Goal: Download file/media

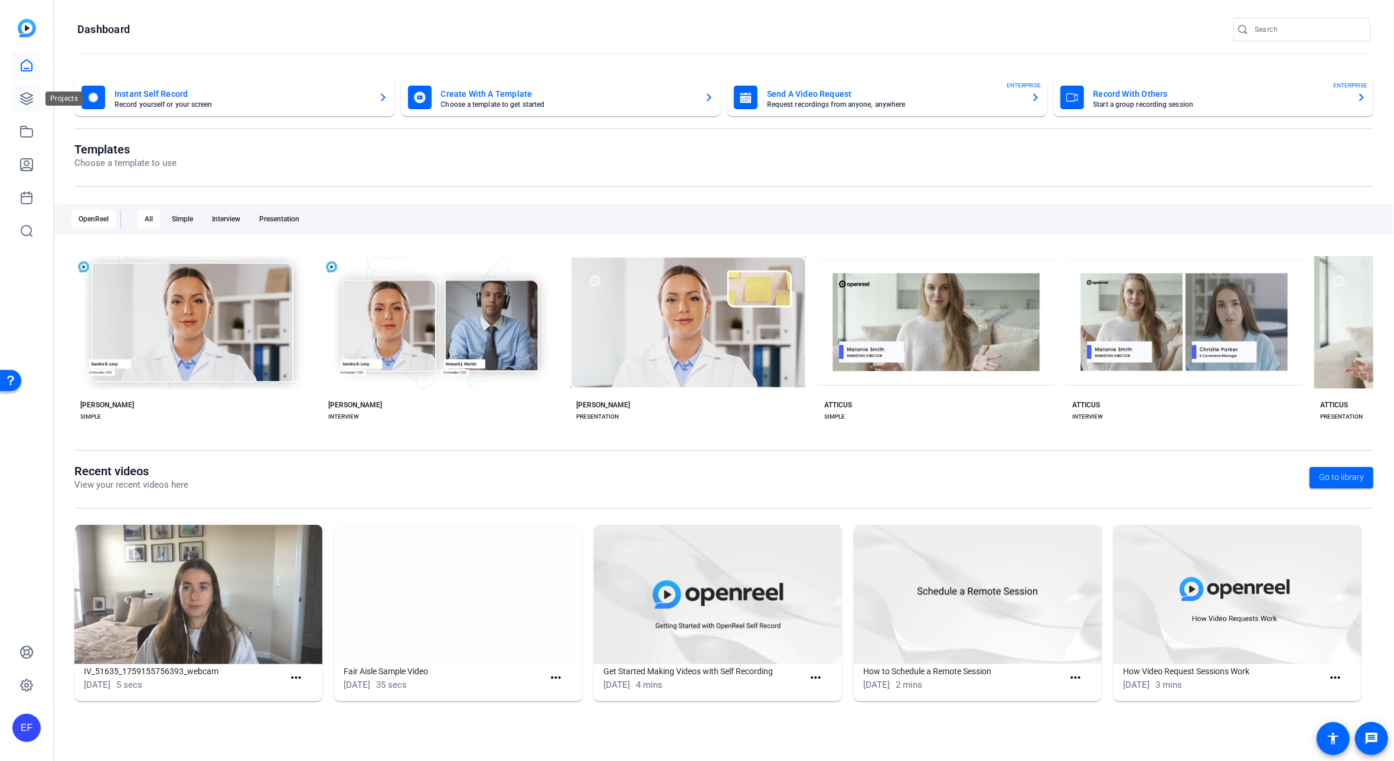
click at [26, 97] on icon at bounding box center [27, 99] width 12 height 12
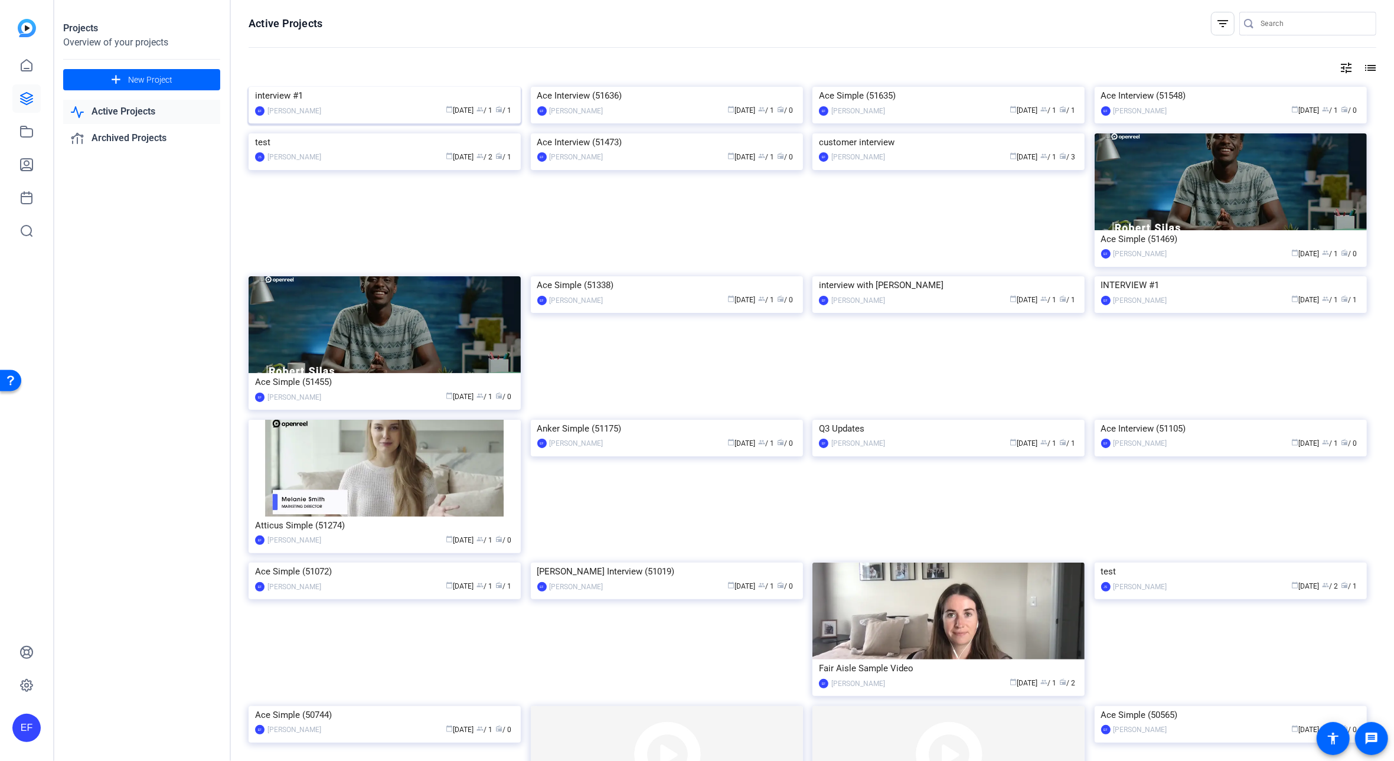
click at [354, 105] on div "interview #1" at bounding box center [384, 96] width 259 height 18
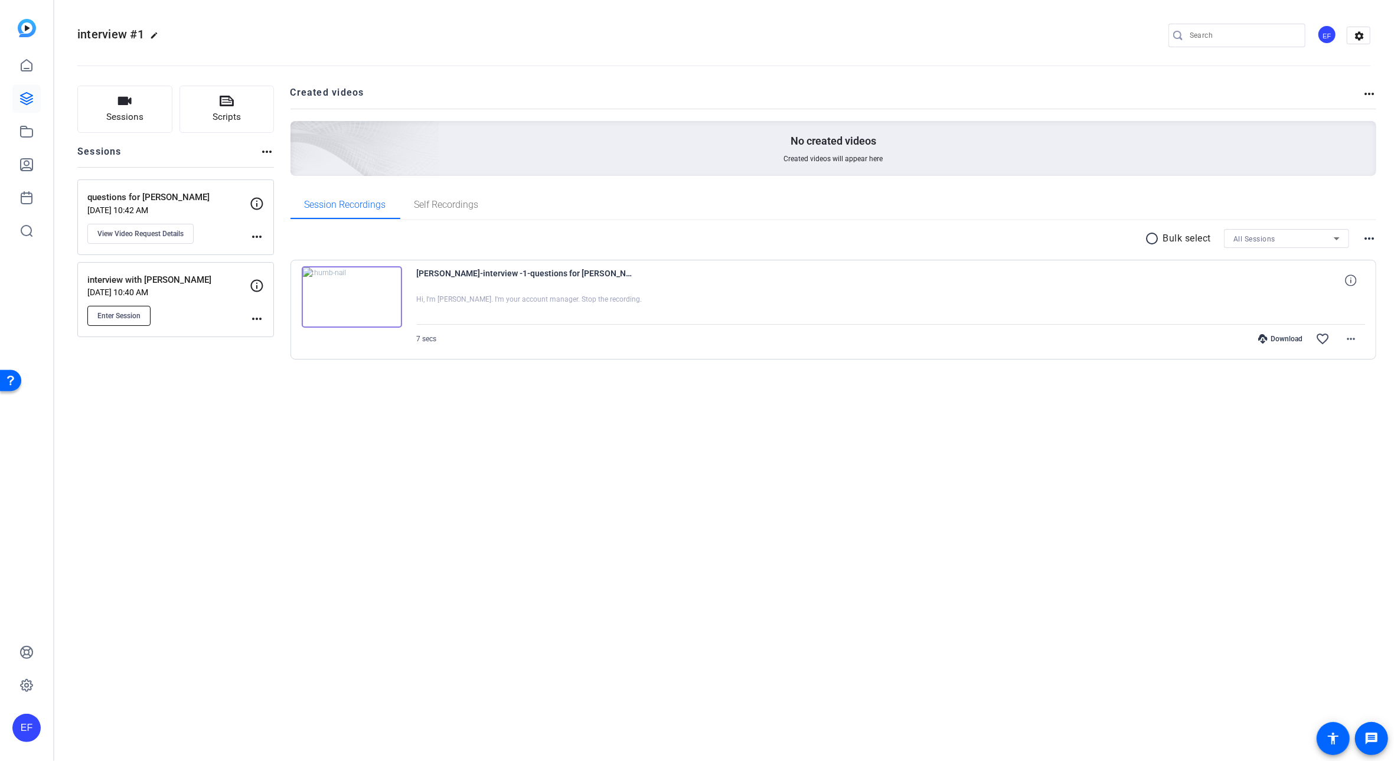
click at [130, 317] on span "Enter Session" at bounding box center [118, 315] width 43 height 9
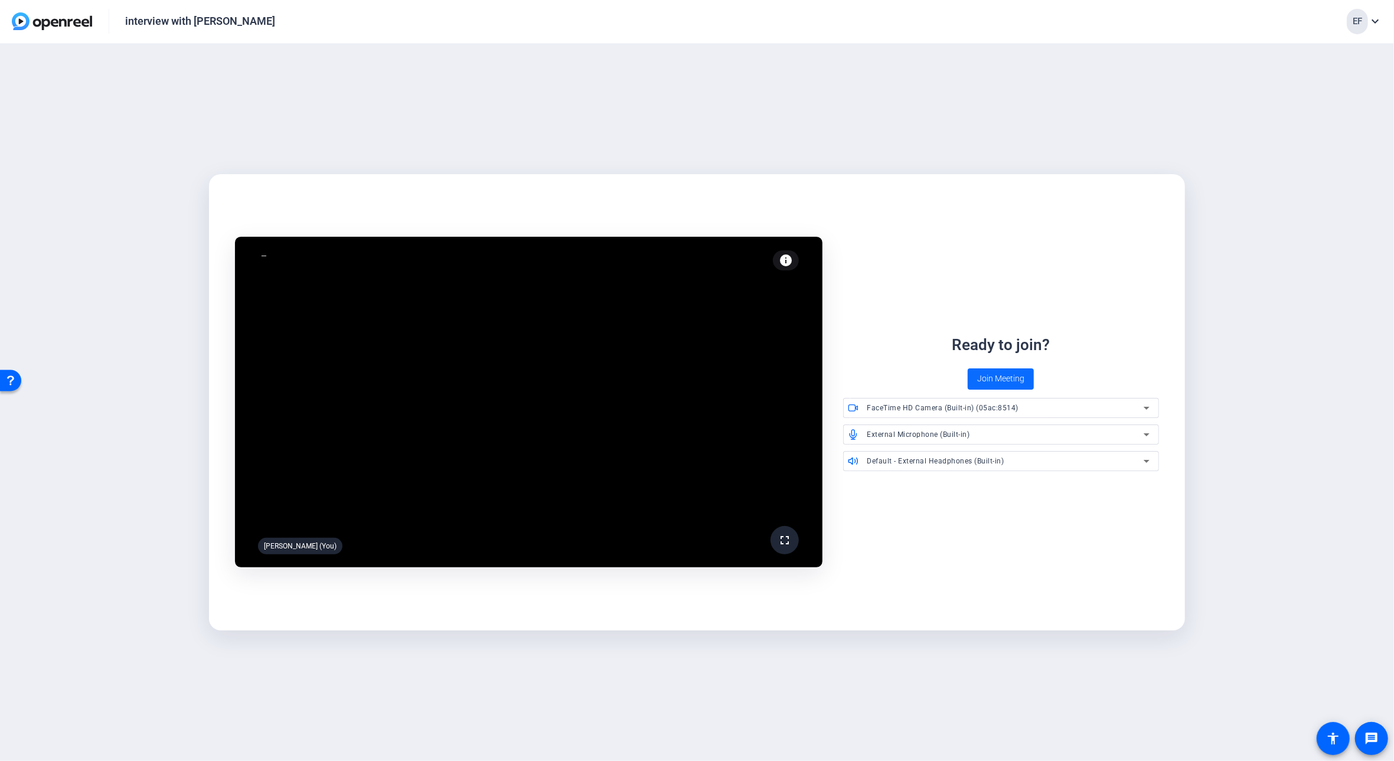
click at [997, 377] on span "Join Meeting" at bounding box center [1000, 379] width 47 height 12
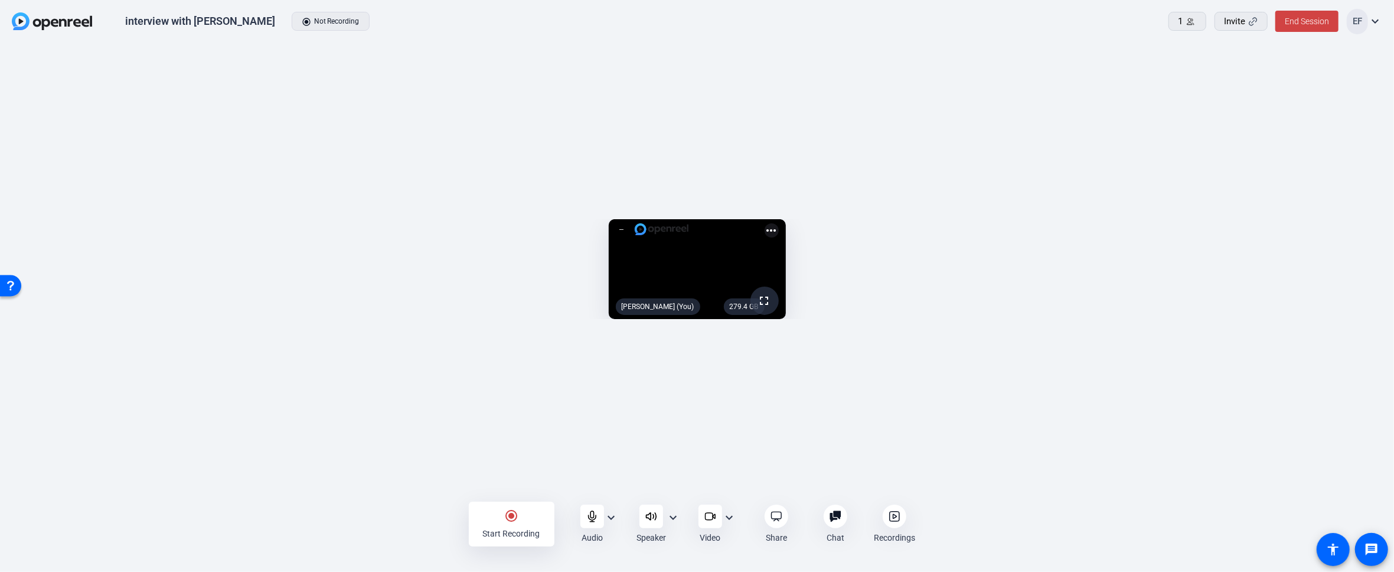
click at [500, 524] on div "radio_button_checked Start Recording" at bounding box center [512, 523] width 86 height 45
click at [518, 518] on div "stop_circle Stop Recording" at bounding box center [512, 523] width 86 height 45
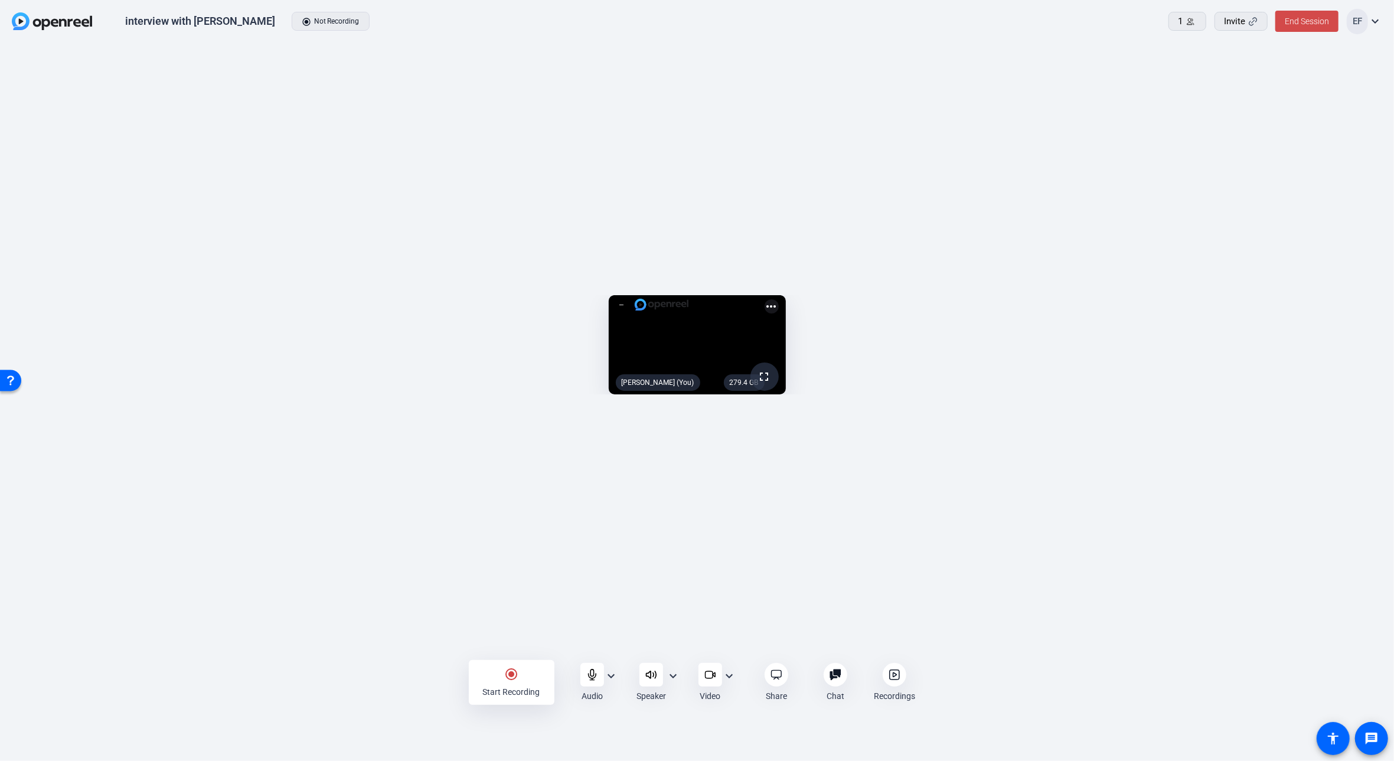
click at [1301, 25] on span "End Session" at bounding box center [1307, 21] width 44 height 9
click at [1286, 74] on span "End Session For All" at bounding box center [1273, 76] width 69 height 14
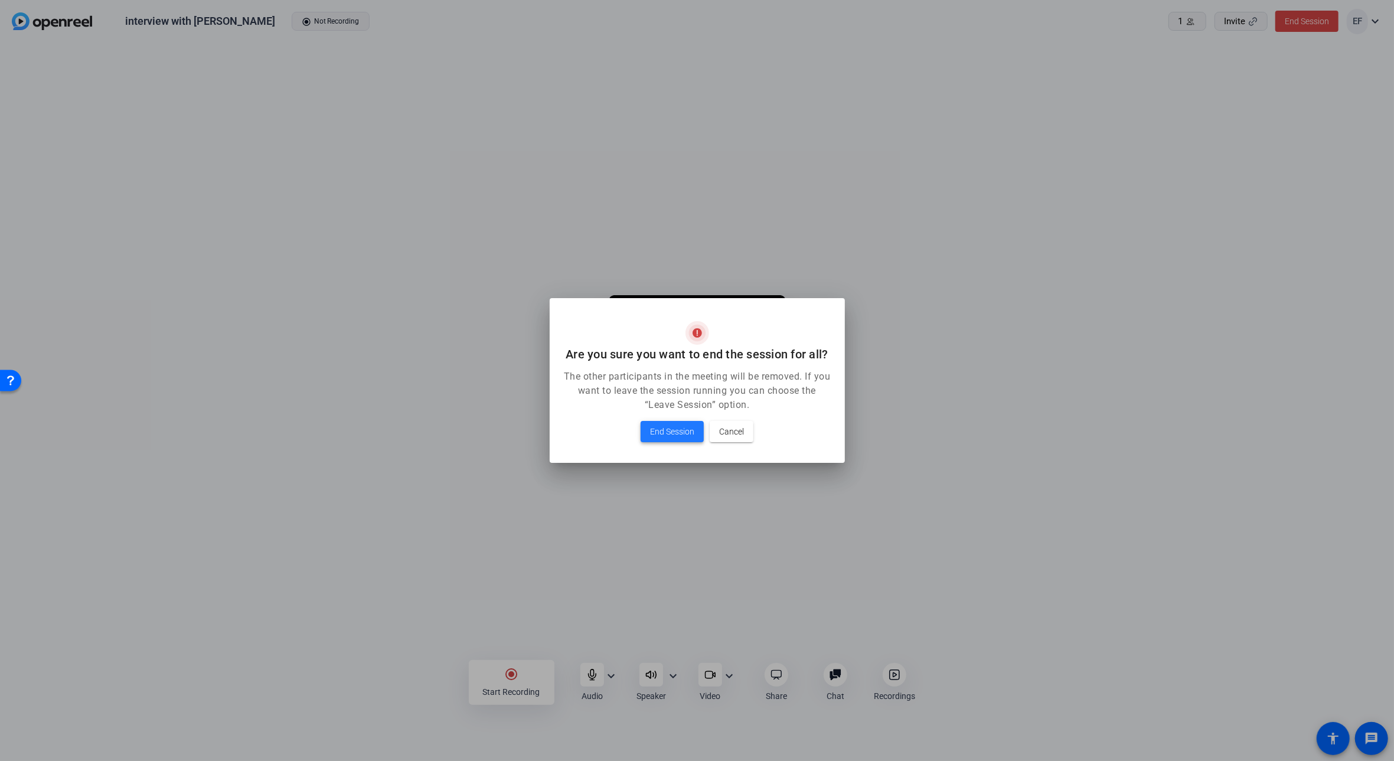
click at [683, 438] on span "End Session" at bounding box center [672, 432] width 44 height 14
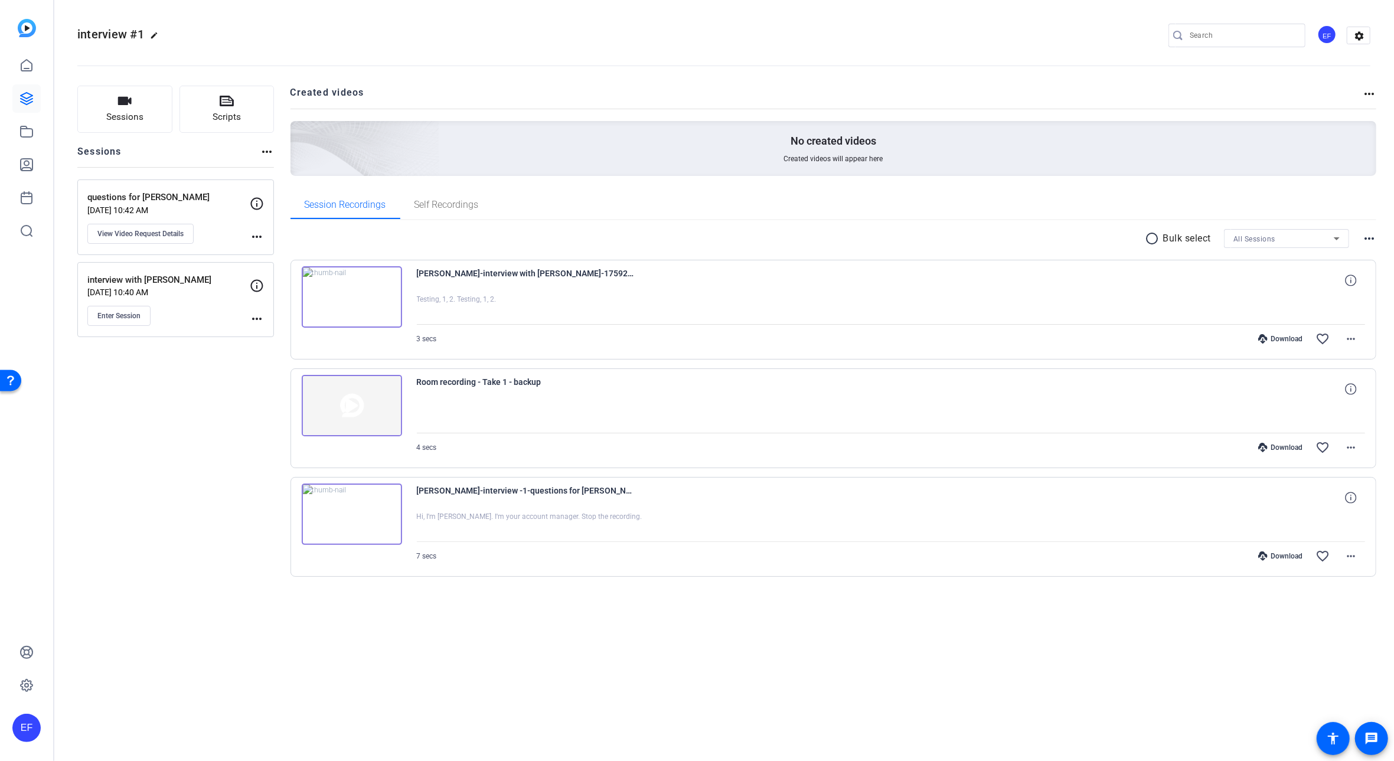
click at [1173, 239] on p "Bulk select" at bounding box center [1187, 238] width 48 height 14
click at [1153, 239] on mat-icon "radio_button_unchecked" at bounding box center [1155, 238] width 18 height 14
click at [1198, 241] on span at bounding box center [1190, 238] width 41 height 28
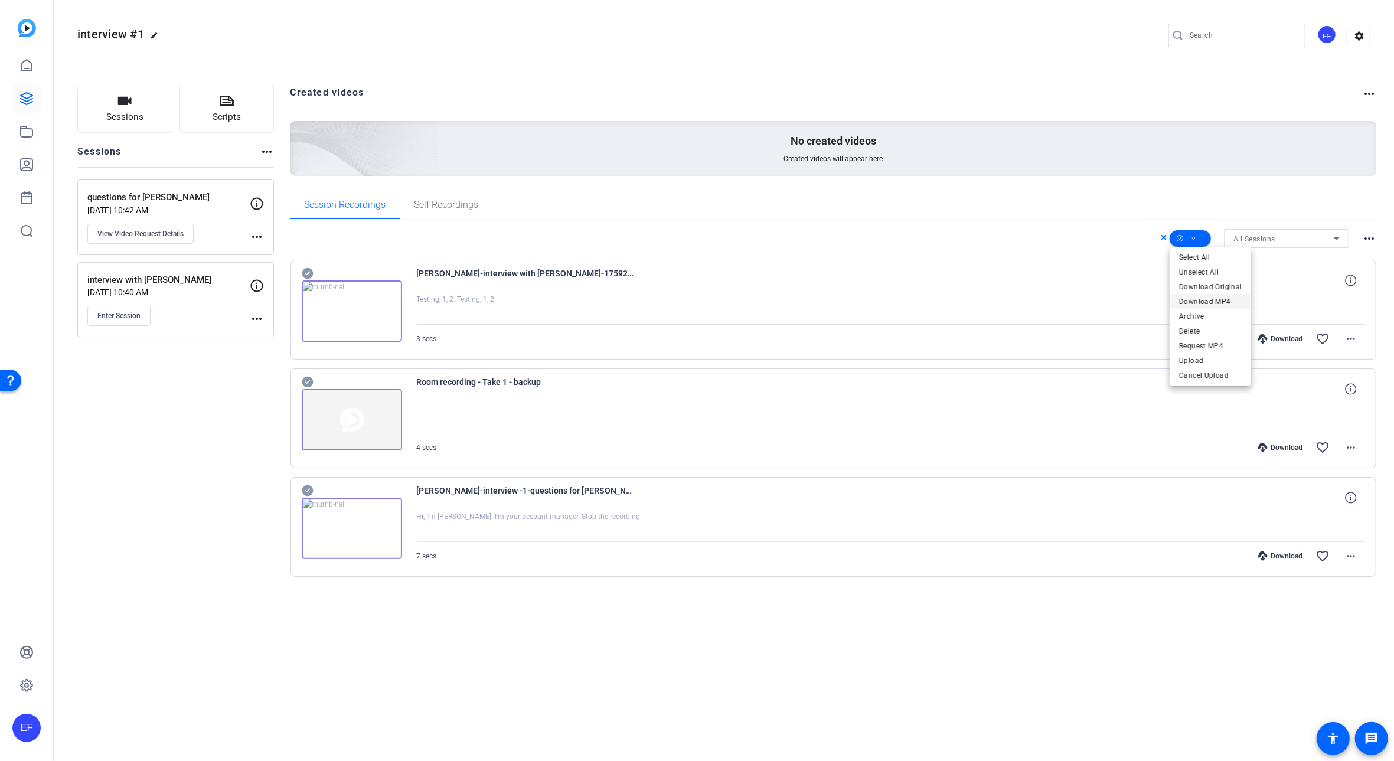
click at [1210, 297] on span "Download MP4" at bounding box center [1210, 301] width 63 height 14
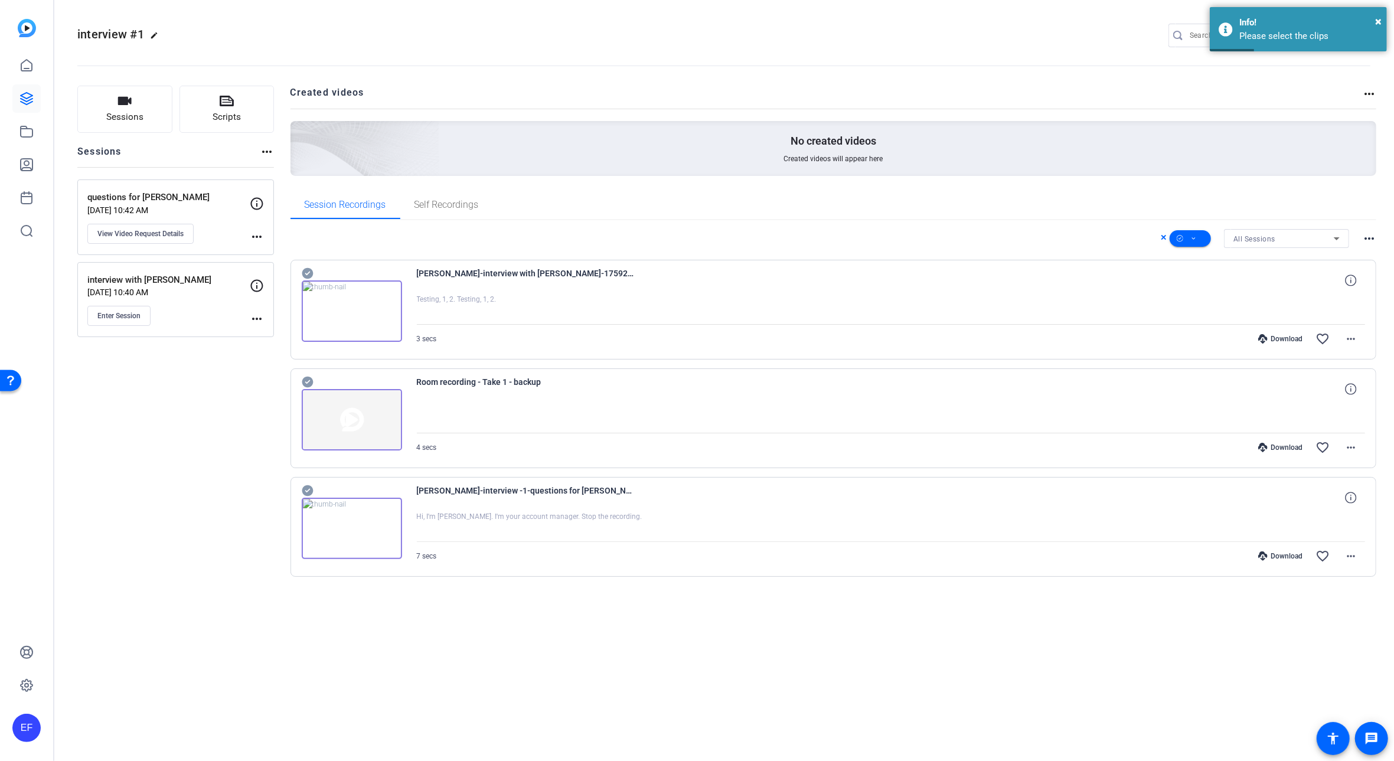
click at [339, 267] on div at bounding box center [352, 304] width 100 height 76
click at [521, 338] on div "3 secs Download favorite_border more_horiz" at bounding box center [891, 339] width 949 height 28
click at [1196, 239] on icon at bounding box center [1194, 238] width 6 height 15
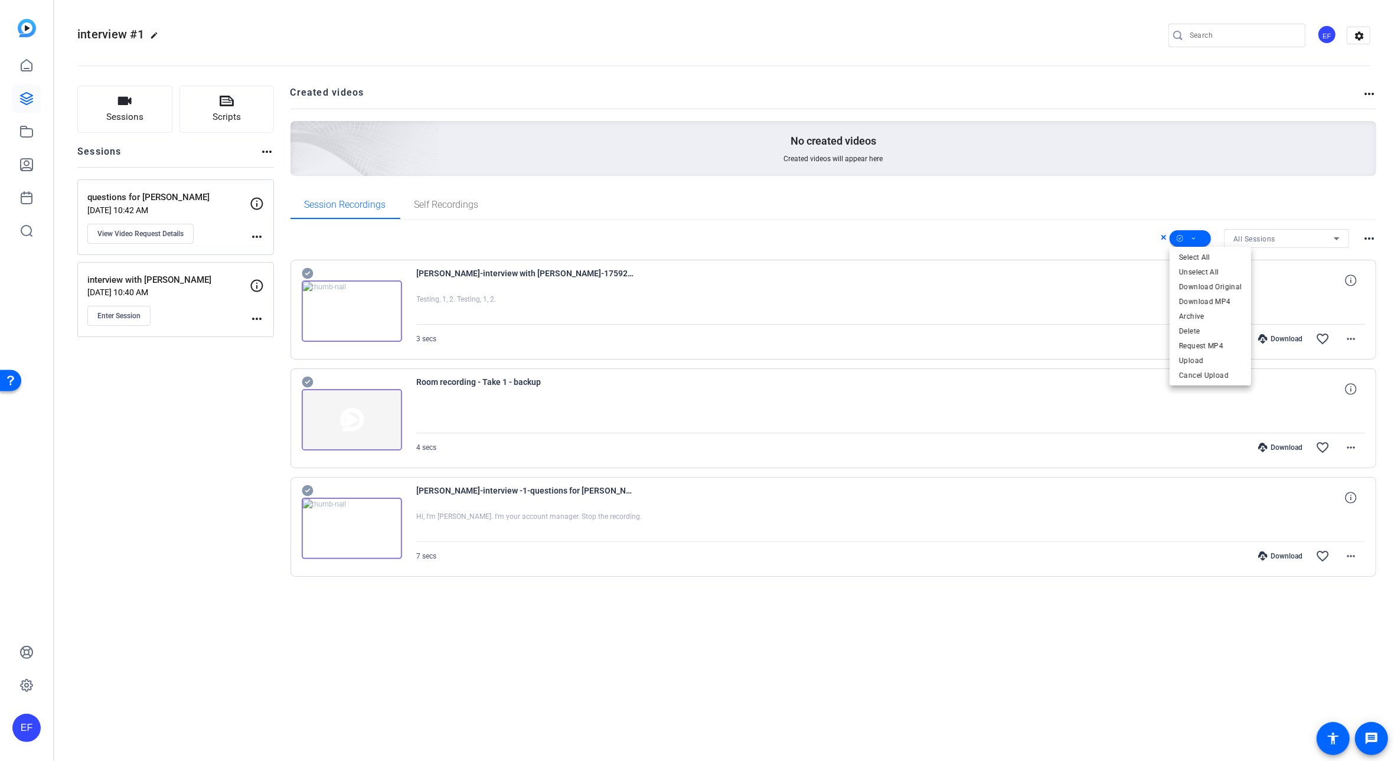
click at [1112, 269] on div at bounding box center [697, 380] width 1394 height 761
click at [1091, 292] on div "[PERSON_NAME]-interview with [PERSON_NAME]-1759263157075-webcam" at bounding box center [891, 280] width 949 height 28
click at [456, 327] on div "3 secs Download favorite_border more_horiz" at bounding box center [891, 339] width 949 height 28
click at [1199, 235] on span at bounding box center [1190, 238] width 41 height 28
click at [1160, 239] on div at bounding box center [697, 380] width 1394 height 761
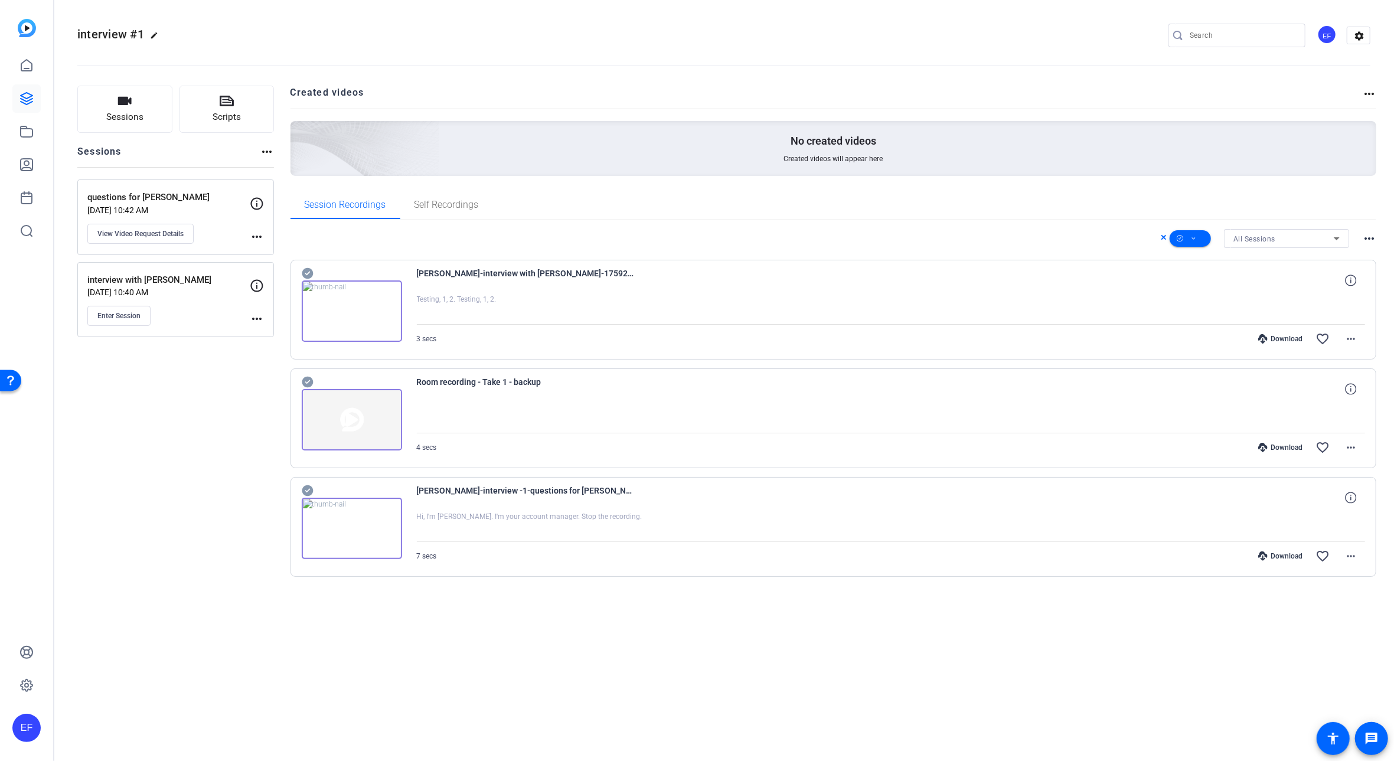
click at [1164, 238] on icon at bounding box center [1164, 237] width 5 height 5
click at [1150, 242] on mat-icon "radio_button_unchecked" at bounding box center [1155, 238] width 18 height 14
click at [1200, 243] on span at bounding box center [1190, 238] width 41 height 28
click at [1212, 288] on span "Download Original" at bounding box center [1210, 286] width 63 height 14
click at [1352, 288] on span at bounding box center [1351, 280] width 28 height 28
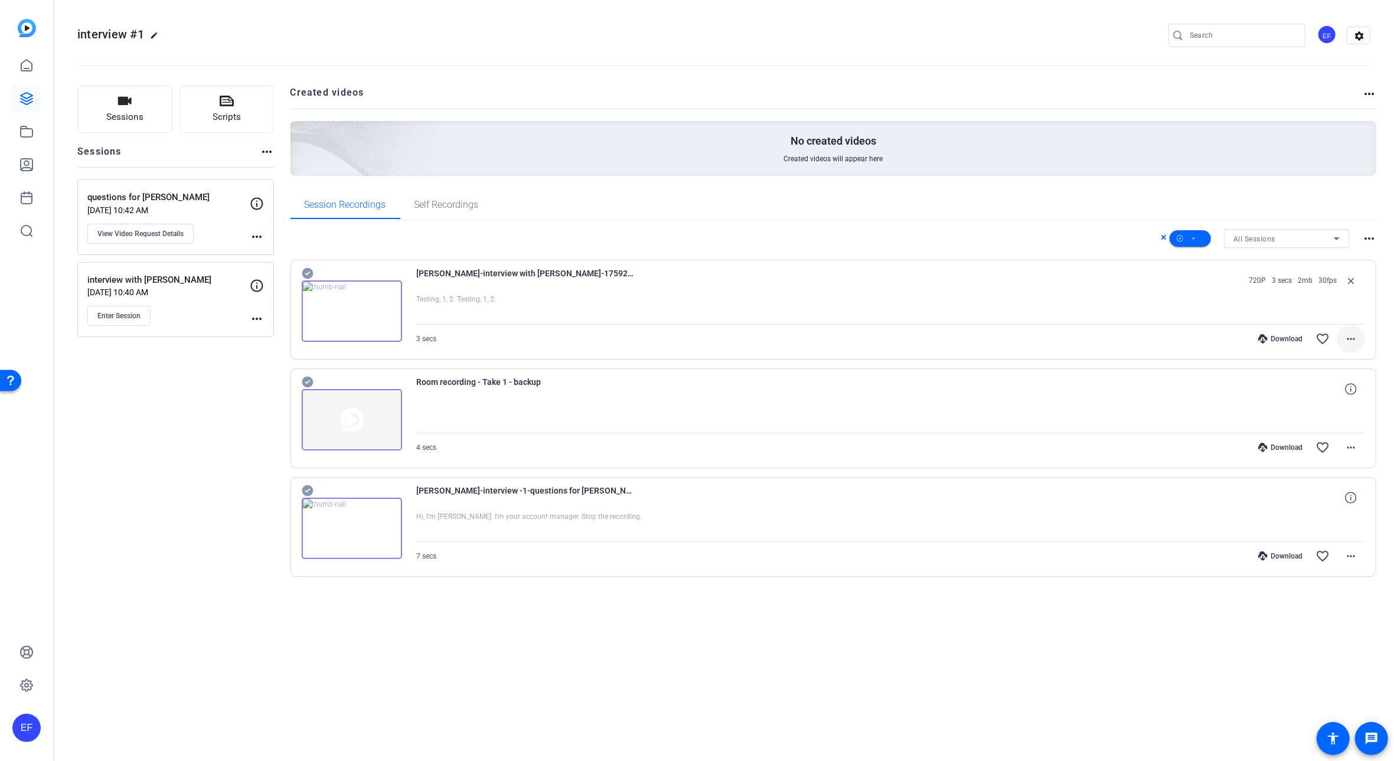
click at [1355, 332] on mat-icon "more_horiz" at bounding box center [1351, 339] width 14 height 14
click at [1165, 237] on div at bounding box center [697, 380] width 1394 height 761
click at [1163, 240] on icon at bounding box center [1164, 237] width 6 height 14
click at [1147, 239] on mat-icon "radio_button_unchecked" at bounding box center [1155, 238] width 18 height 14
click at [1202, 240] on span at bounding box center [1190, 238] width 41 height 28
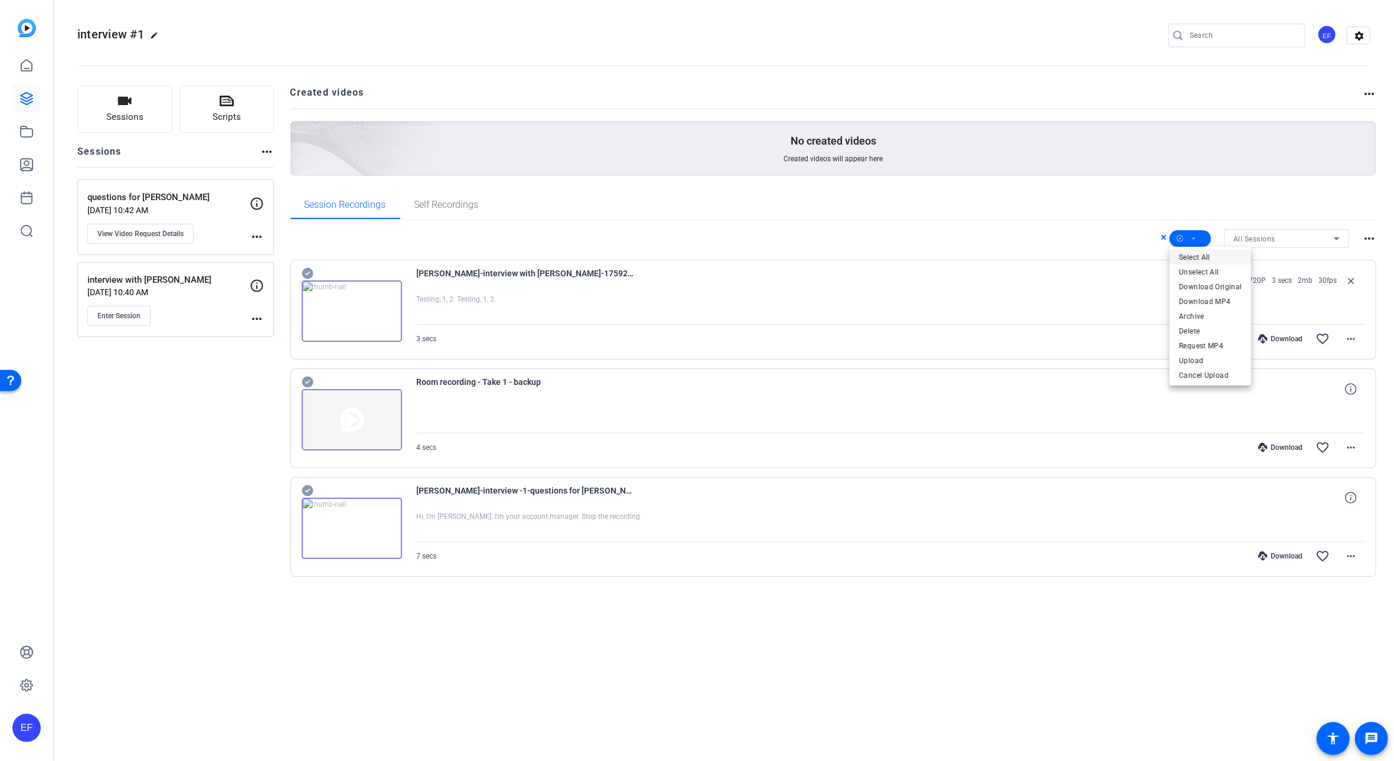
click at [1192, 253] on span "Select All" at bounding box center [1210, 257] width 63 height 14
click at [1150, 138] on div at bounding box center [697, 380] width 1394 height 761
click at [1195, 240] on icon at bounding box center [1194, 238] width 6 height 15
click at [1205, 260] on span "Select All" at bounding box center [1210, 257] width 63 height 14
click at [1192, 258] on span "Select All" at bounding box center [1210, 257] width 63 height 14
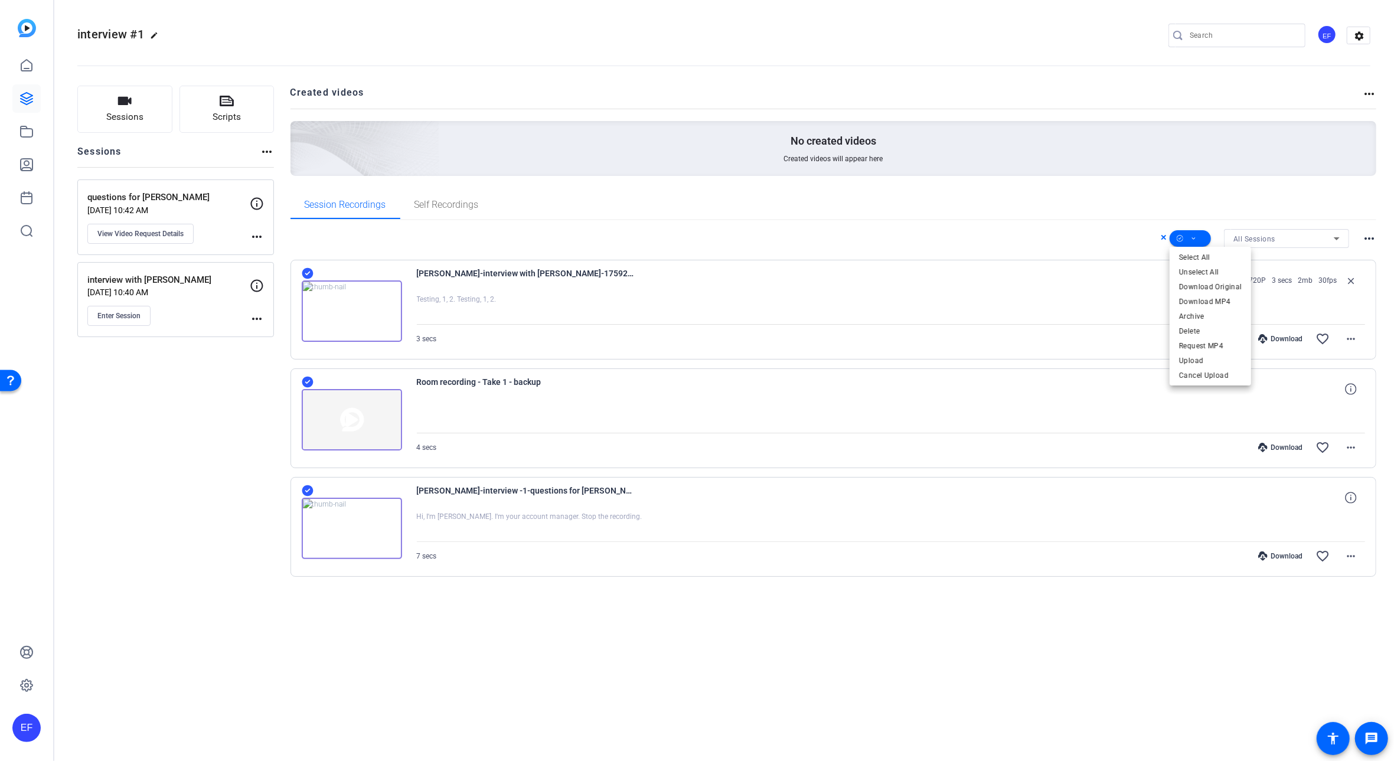
click at [1116, 256] on div at bounding box center [697, 380] width 1394 height 761
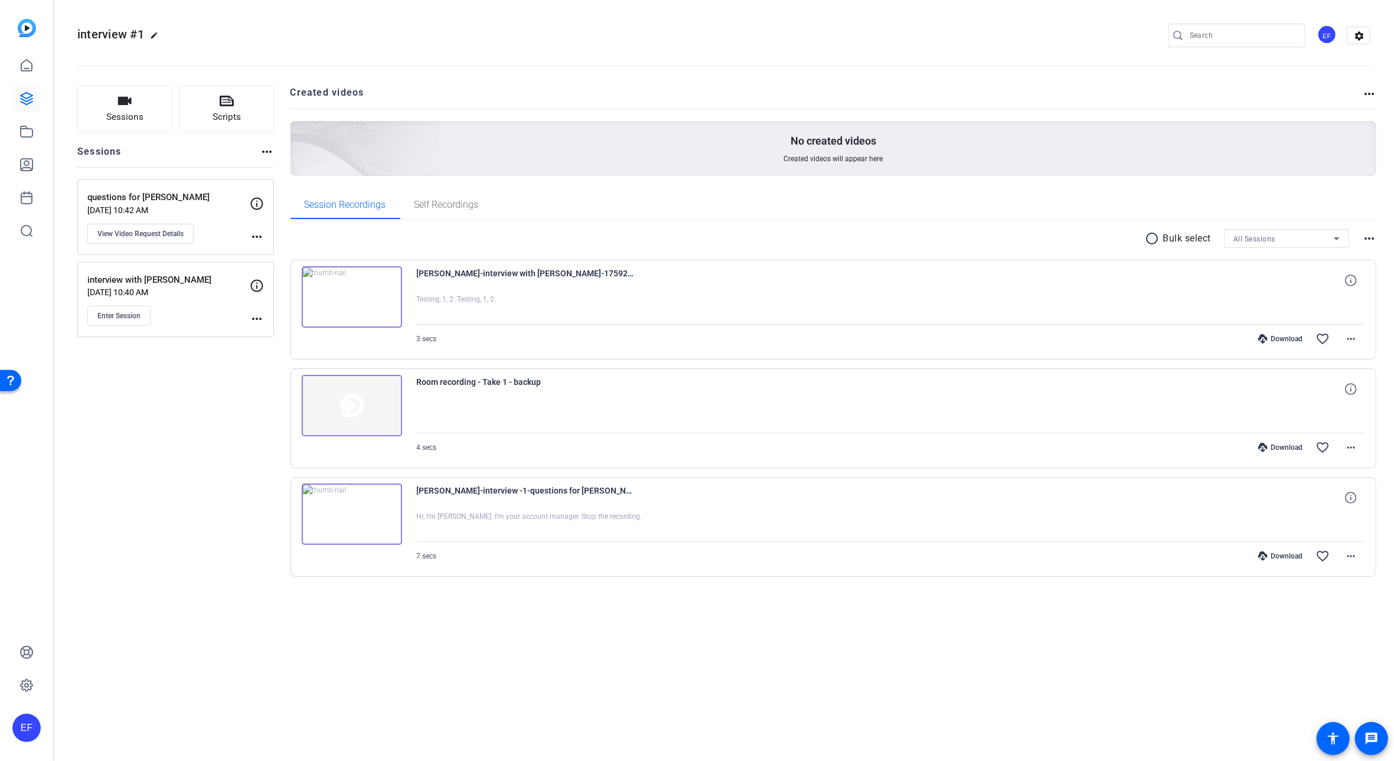
click at [1150, 239] on mat-icon "radio_button_unchecked" at bounding box center [1155, 238] width 18 height 14
click at [1199, 240] on span at bounding box center [1190, 238] width 41 height 28
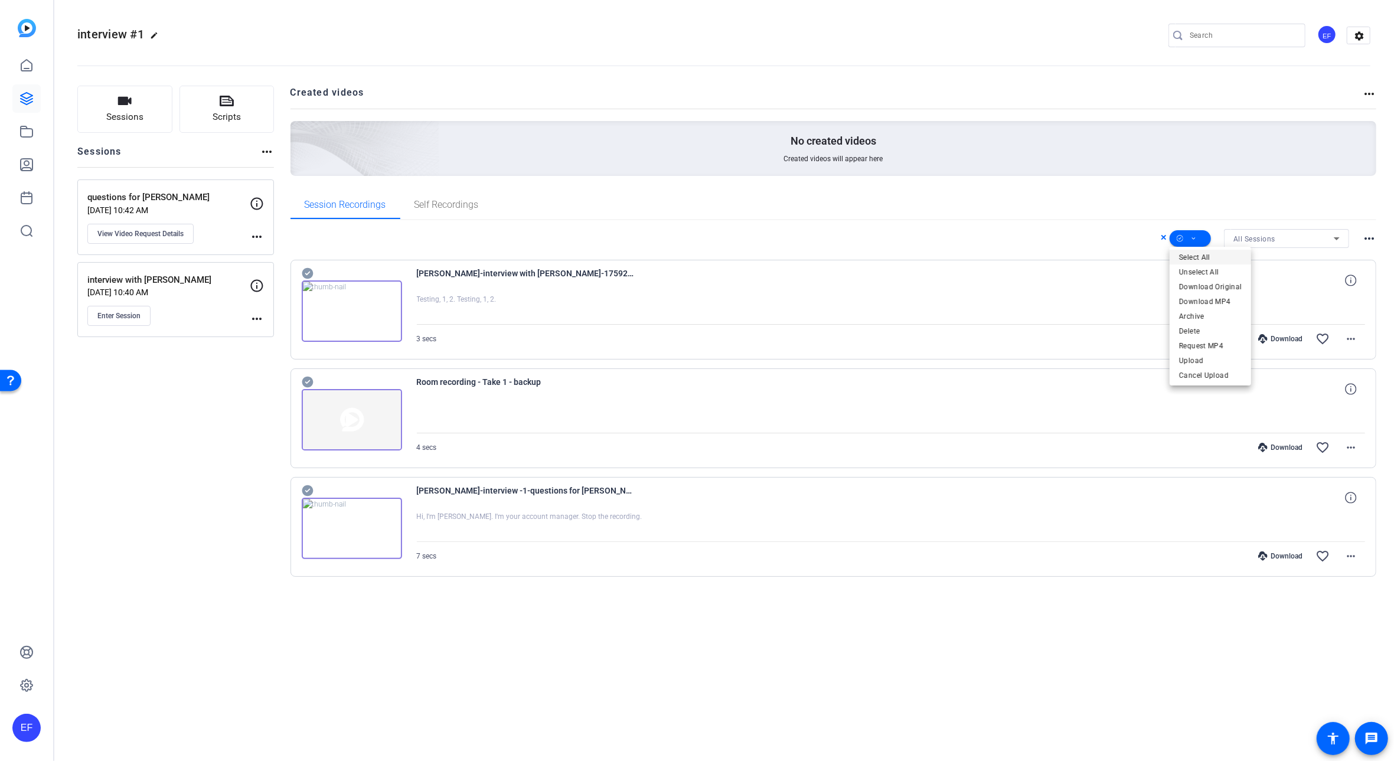
click at [1205, 257] on span "Select All" at bounding box center [1210, 257] width 63 height 14
click at [1204, 256] on span "Select All" at bounding box center [1210, 257] width 63 height 14
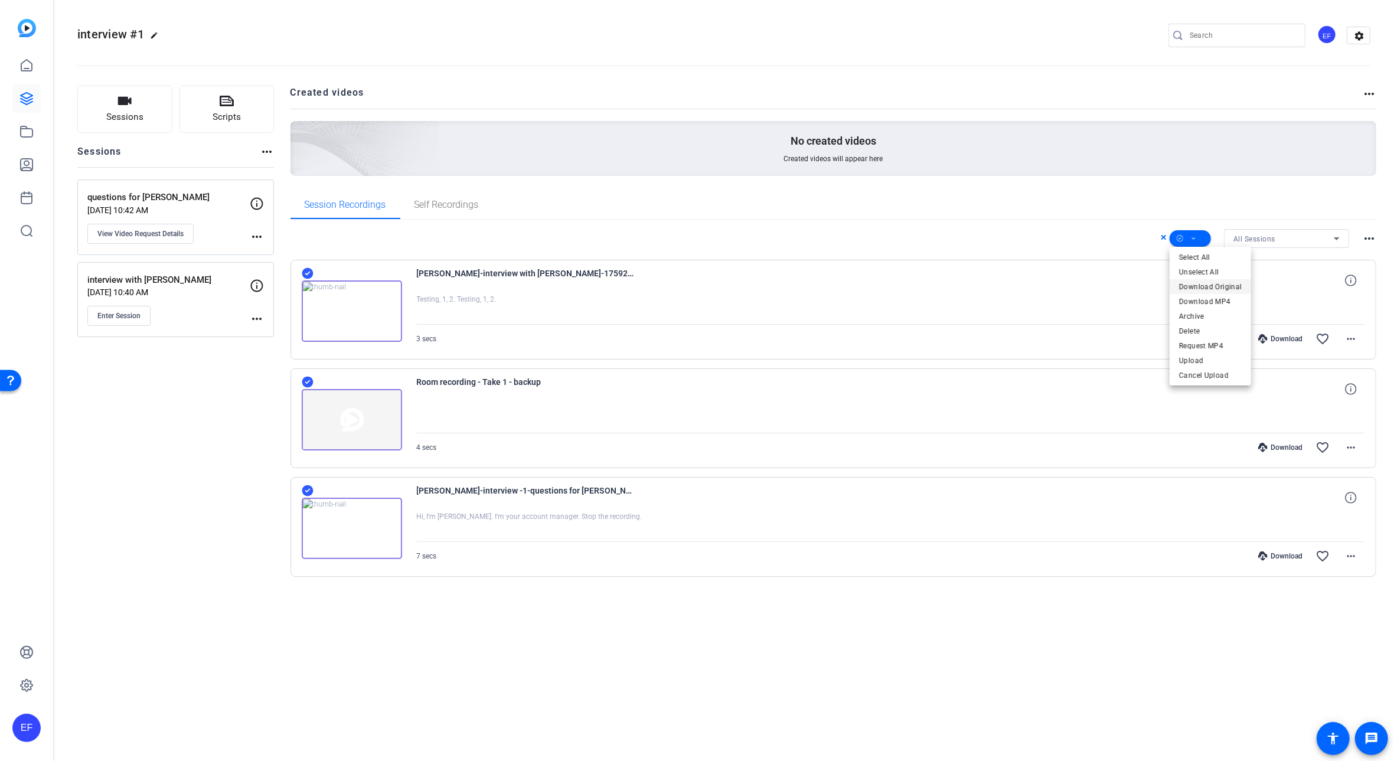
click at [1203, 286] on span "Download Original" at bounding box center [1210, 286] width 63 height 14
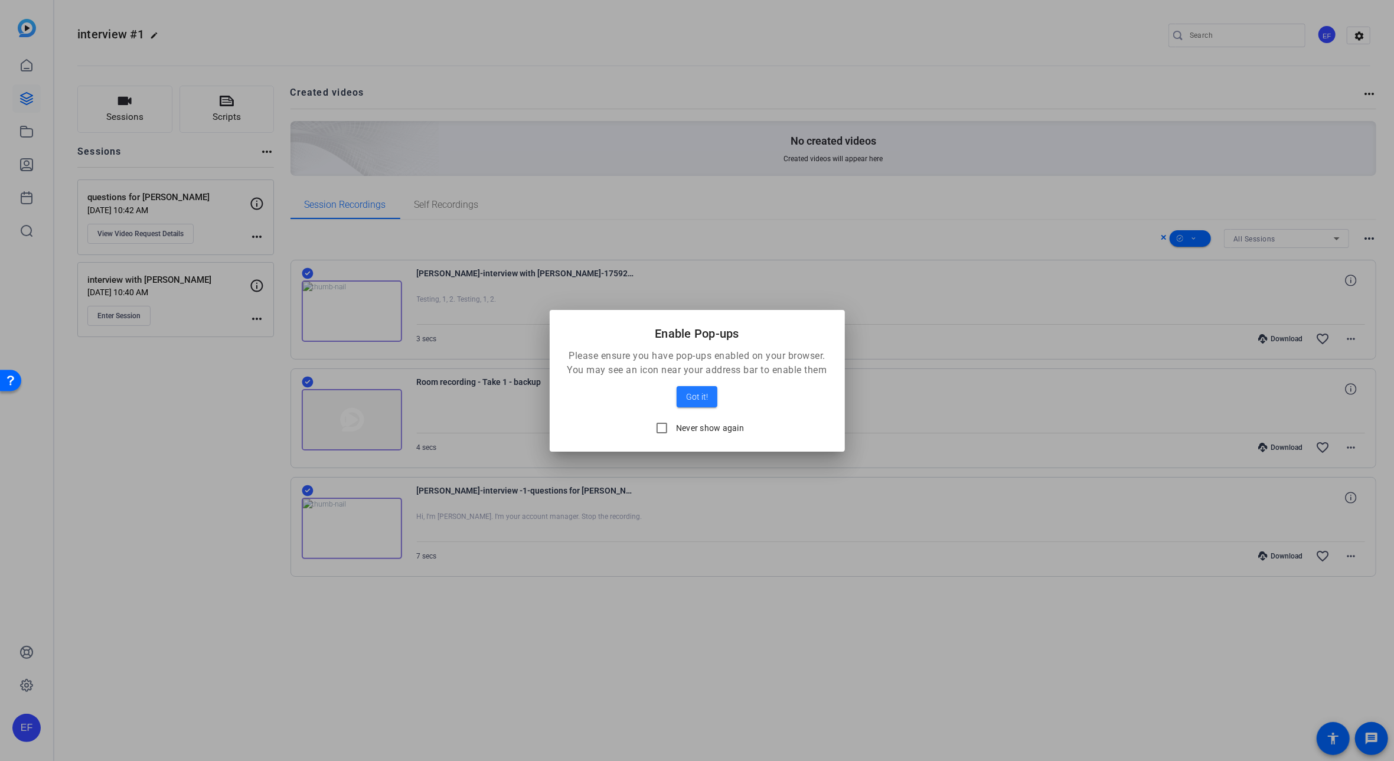
click at [966, 378] on div at bounding box center [697, 380] width 1394 height 761
click at [1038, 412] on div at bounding box center [697, 380] width 1394 height 761
click at [690, 393] on span "Got it!" at bounding box center [697, 397] width 22 height 14
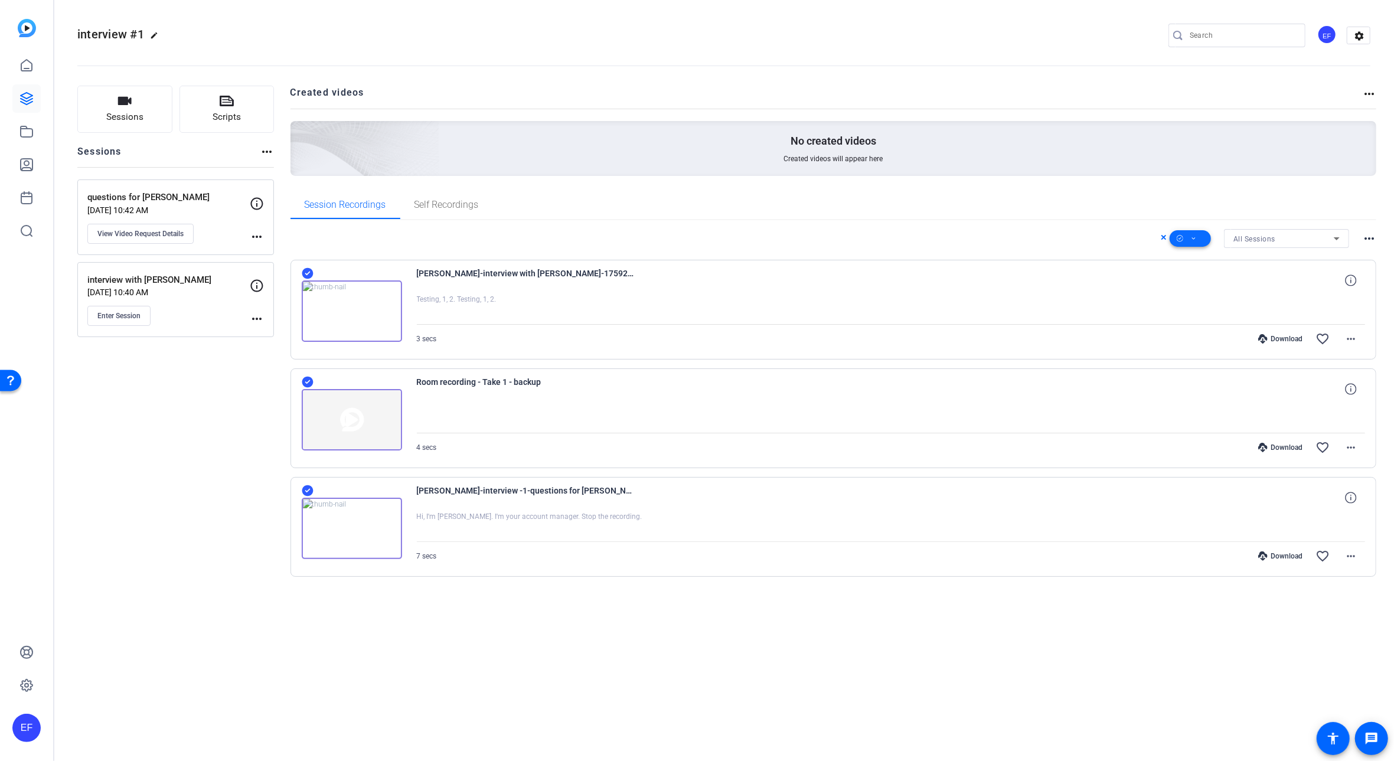
click at [1198, 237] on span at bounding box center [1190, 238] width 41 height 28
click at [1198, 253] on span "Select All" at bounding box center [1210, 257] width 63 height 14
click at [1202, 256] on span "Select All" at bounding box center [1210, 257] width 63 height 14
click at [1193, 256] on span "Select All" at bounding box center [1210, 257] width 63 height 14
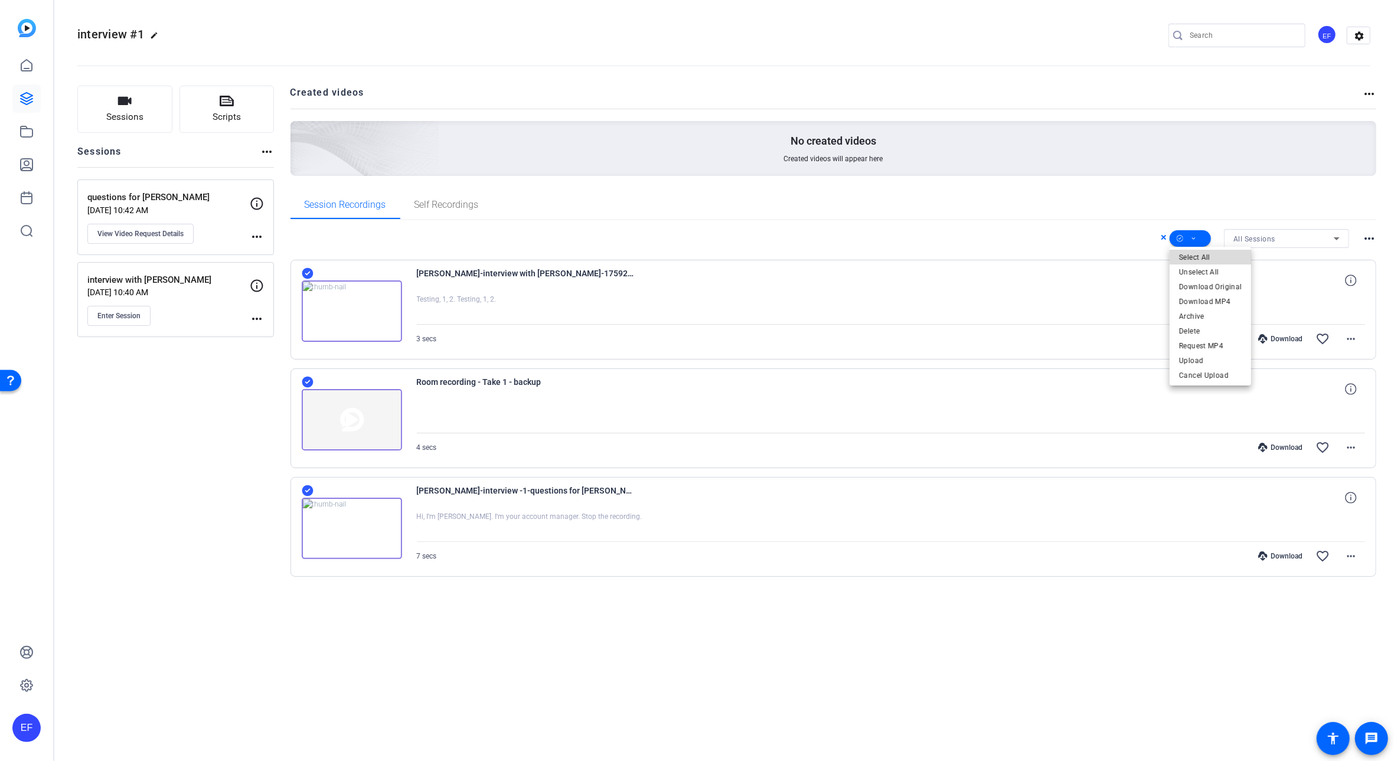
click at [1218, 253] on span "Select All" at bounding box center [1210, 257] width 63 height 14
click at [1216, 266] on span "Unselect All" at bounding box center [1210, 272] width 63 height 14
click at [1216, 250] on span "Select All" at bounding box center [1210, 257] width 63 height 14
click at [1207, 298] on span "Download MP4" at bounding box center [1210, 301] width 63 height 14
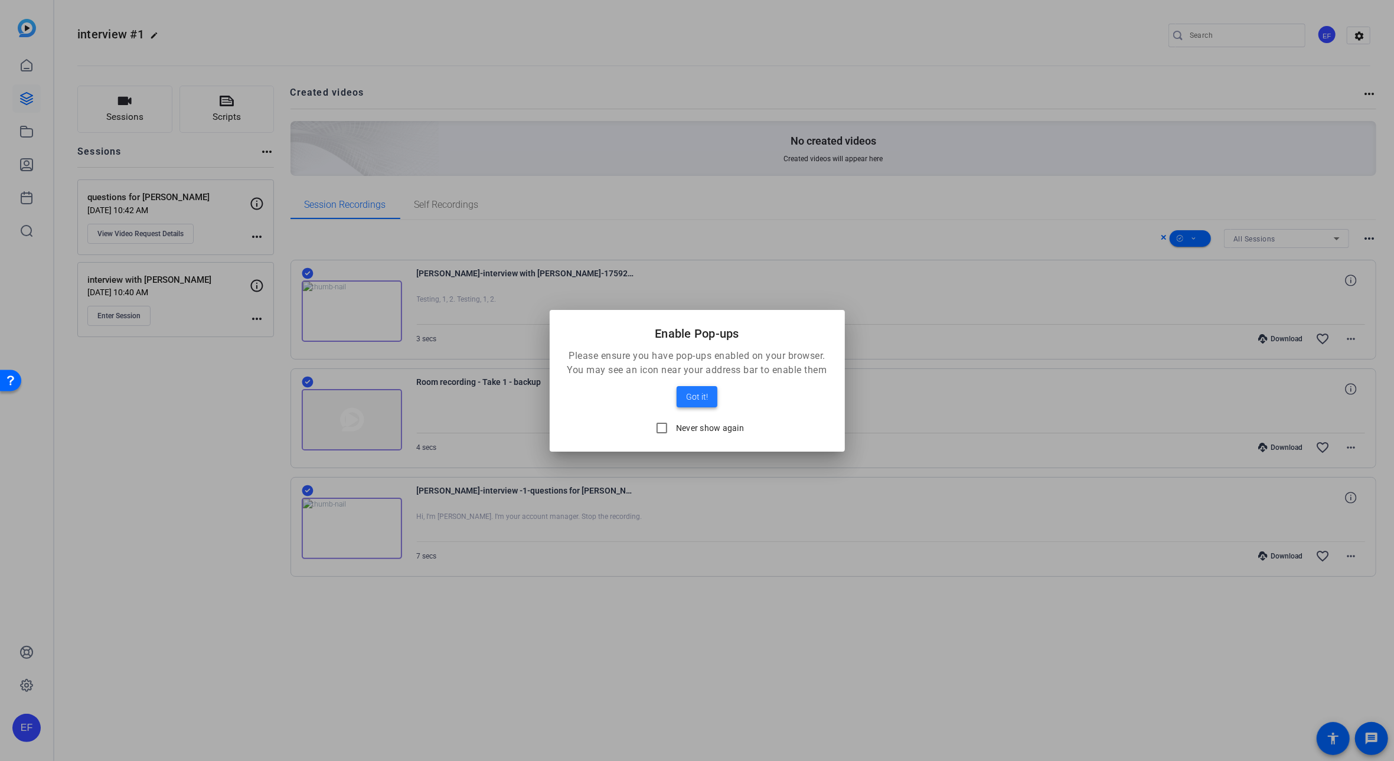
click at [704, 392] on span "Got it!" at bounding box center [697, 397] width 22 height 14
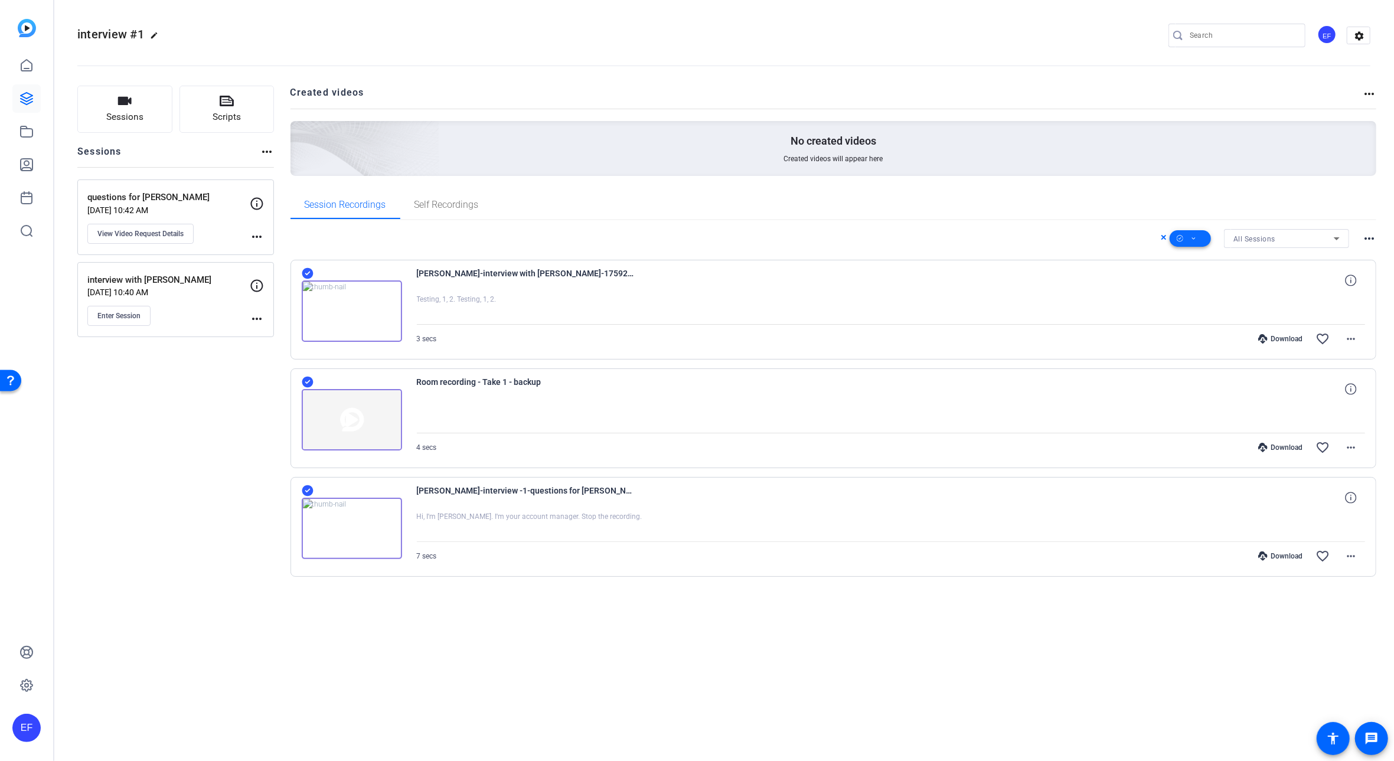
click at [1201, 236] on span at bounding box center [1190, 238] width 41 height 28
click at [1211, 296] on span "Download MP4" at bounding box center [1210, 301] width 63 height 14
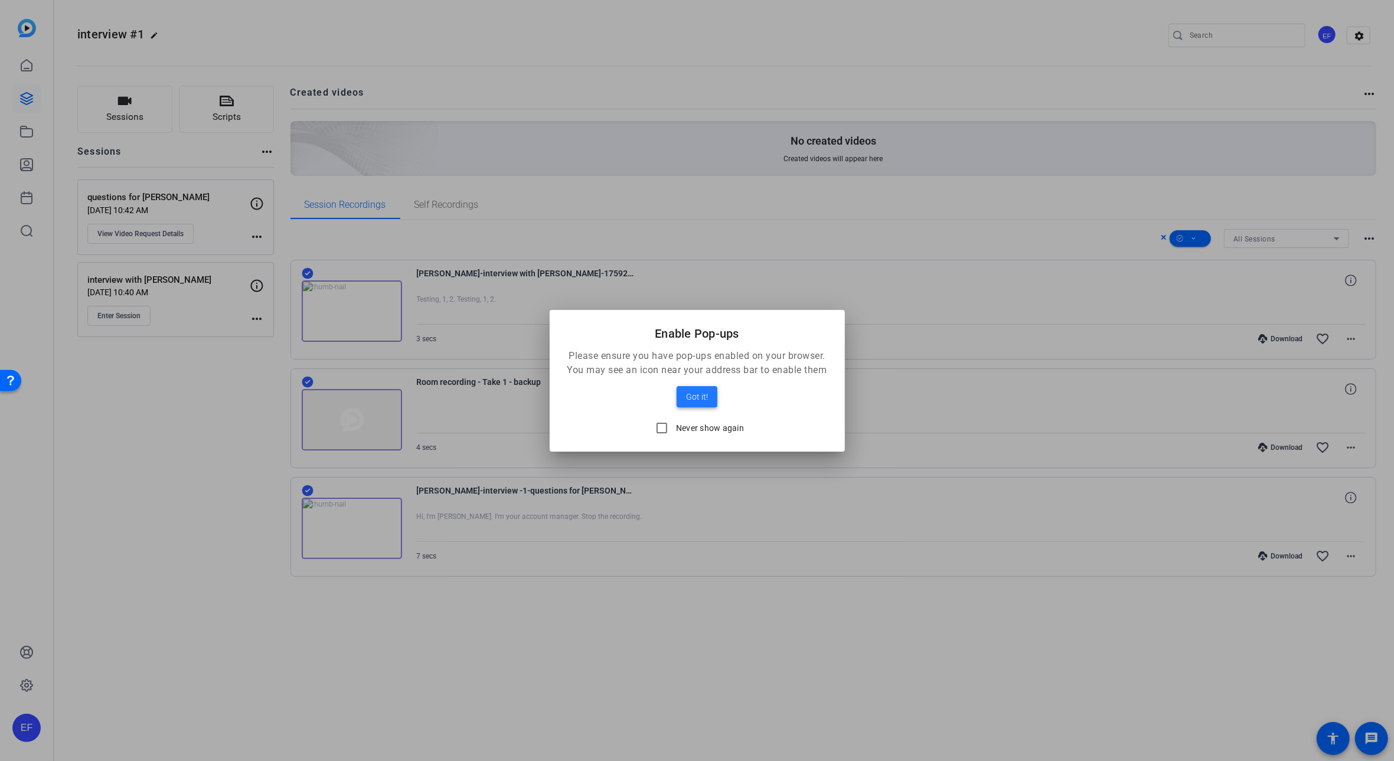
click at [699, 396] on span "Got it!" at bounding box center [697, 397] width 22 height 14
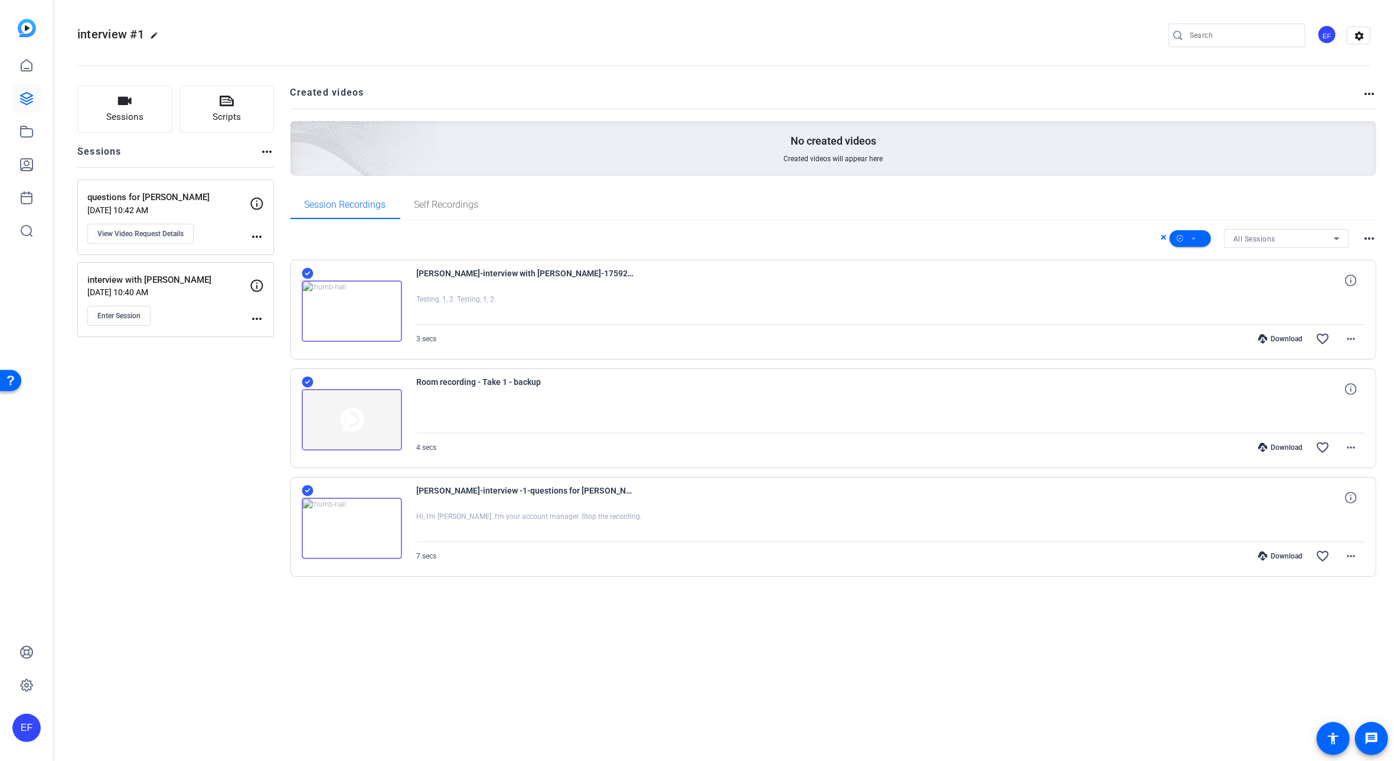
click at [1163, 239] on icon at bounding box center [1164, 237] width 6 height 14
